Goal: Information Seeking & Learning: Find specific fact

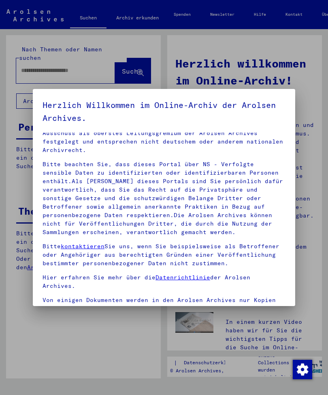
scroll to position [17, 0]
click at [230, 167] on p "Bitte beachten Sie, dass dieses Portal über NS - Verfolgte sensible Daten zu id…" at bounding box center [163, 199] width 243 height 76
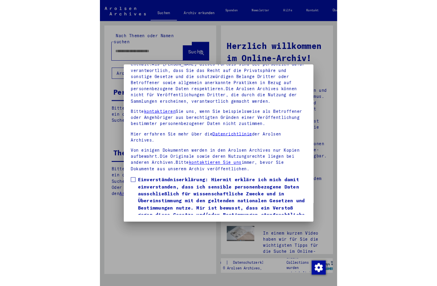
scroll to position [110, 0]
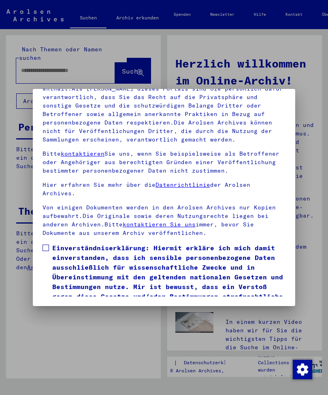
click at [46, 245] on span at bounding box center [45, 248] width 6 height 6
click at [87, 315] on button "Ich stimme zu" at bounding box center [72, 322] width 61 height 15
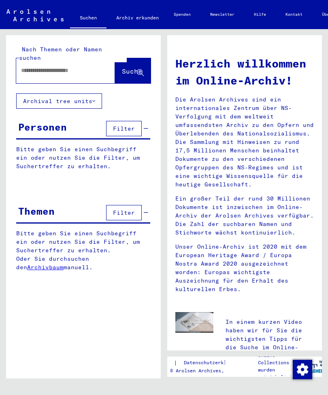
click at [77, 66] on input "text" at bounding box center [56, 70] width 70 height 8
type input "**********"
click at [131, 67] on span "Suche" at bounding box center [132, 71] width 20 height 8
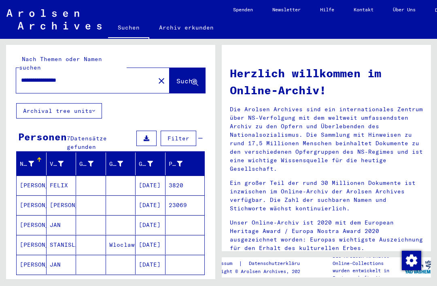
scroll to position [1, 0]
click at [159, 216] on mat-cell "[DATE]" at bounding box center [151, 224] width 30 height 19
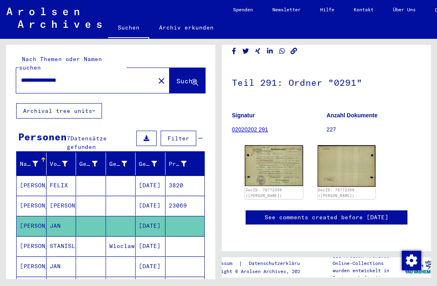
click at [291, 149] on img at bounding box center [274, 165] width 58 height 41
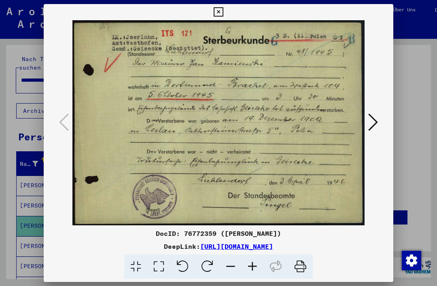
click at [327, 125] on icon at bounding box center [373, 121] width 10 height 19
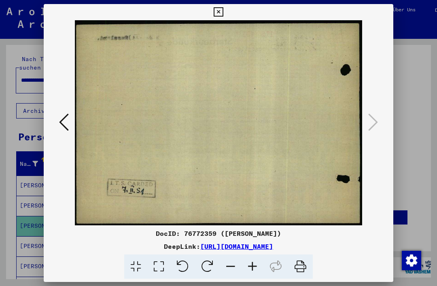
click at [69, 124] on icon at bounding box center [64, 121] width 10 height 19
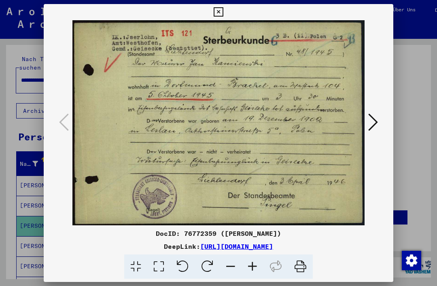
click at [223, 14] on icon at bounding box center [218, 12] width 9 height 10
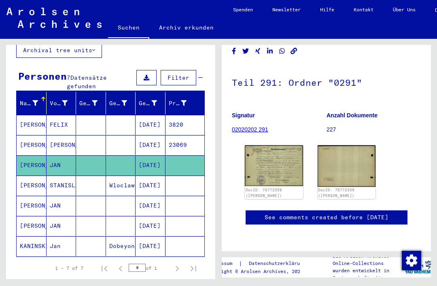
scroll to position [62, 0]
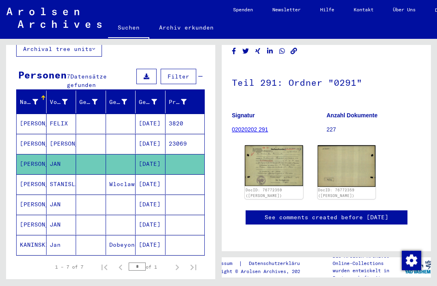
click at [160, 195] on mat-cell "[DATE]" at bounding box center [151, 205] width 30 height 20
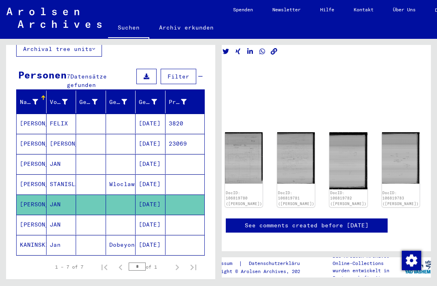
scroll to position [10, 20]
click at [243, 148] on img at bounding box center [244, 158] width 38 height 51
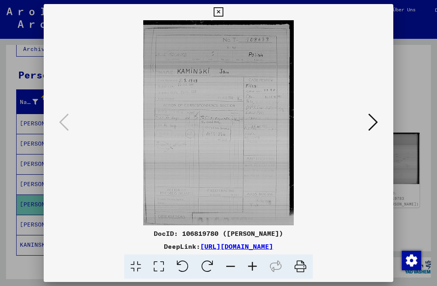
click at [327, 124] on icon at bounding box center [373, 121] width 10 height 19
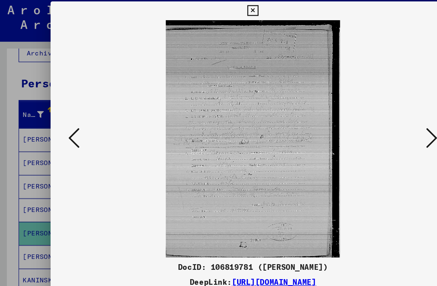
click at [69, 120] on icon at bounding box center [64, 121] width 10 height 19
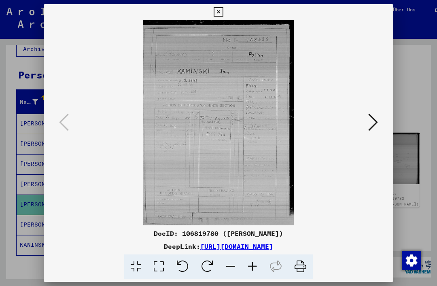
click at [223, 11] on icon at bounding box center [218, 12] width 9 height 10
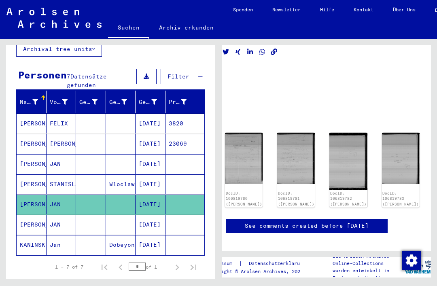
click at [160, 216] on mat-cell "[DATE]" at bounding box center [151, 225] width 30 height 20
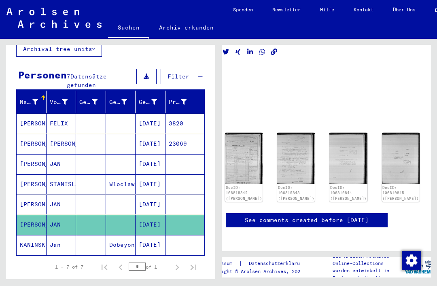
click at [240, 148] on img at bounding box center [244, 158] width 38 height 51
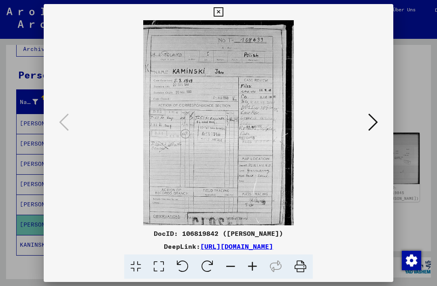
click at [327, 121] on icon at bounding box center [373, 121] width 10 height 19
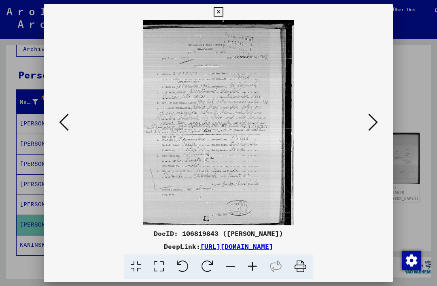
click at [69, 125] on icon at bounding box center [64, 121] width 10 height 19
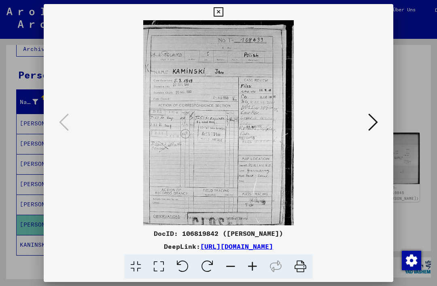
click at [223, 9] on icon at bounding box center [218, 12] width 9 height 10
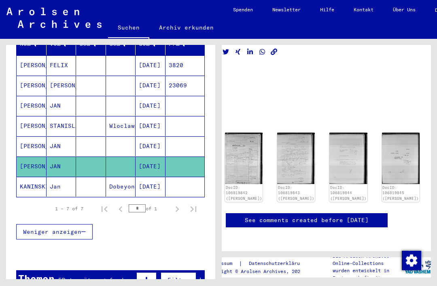
scroll to position [123, 0]
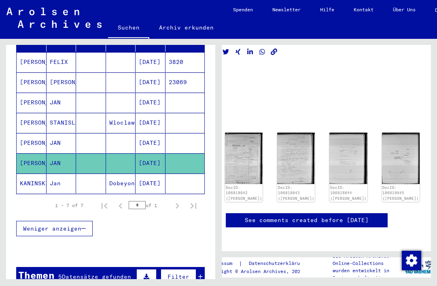
click at [155, 177] on mat-cell "[DATE]" at bounding box center [151, 184] width 30 height 20
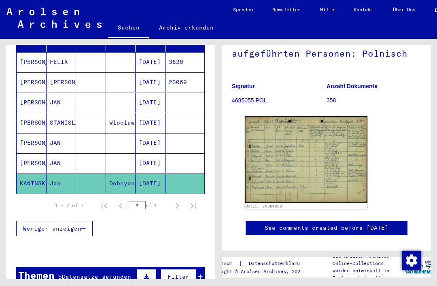
scroll to position [97, 0]
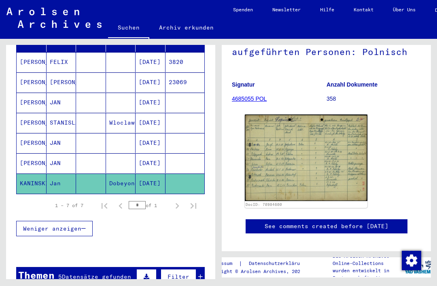
click at [85, 226] on icon "button" at bounding box center [83, 229] width 4 height 6
